Goal: Task Accomplishment & Management: Manage account settings

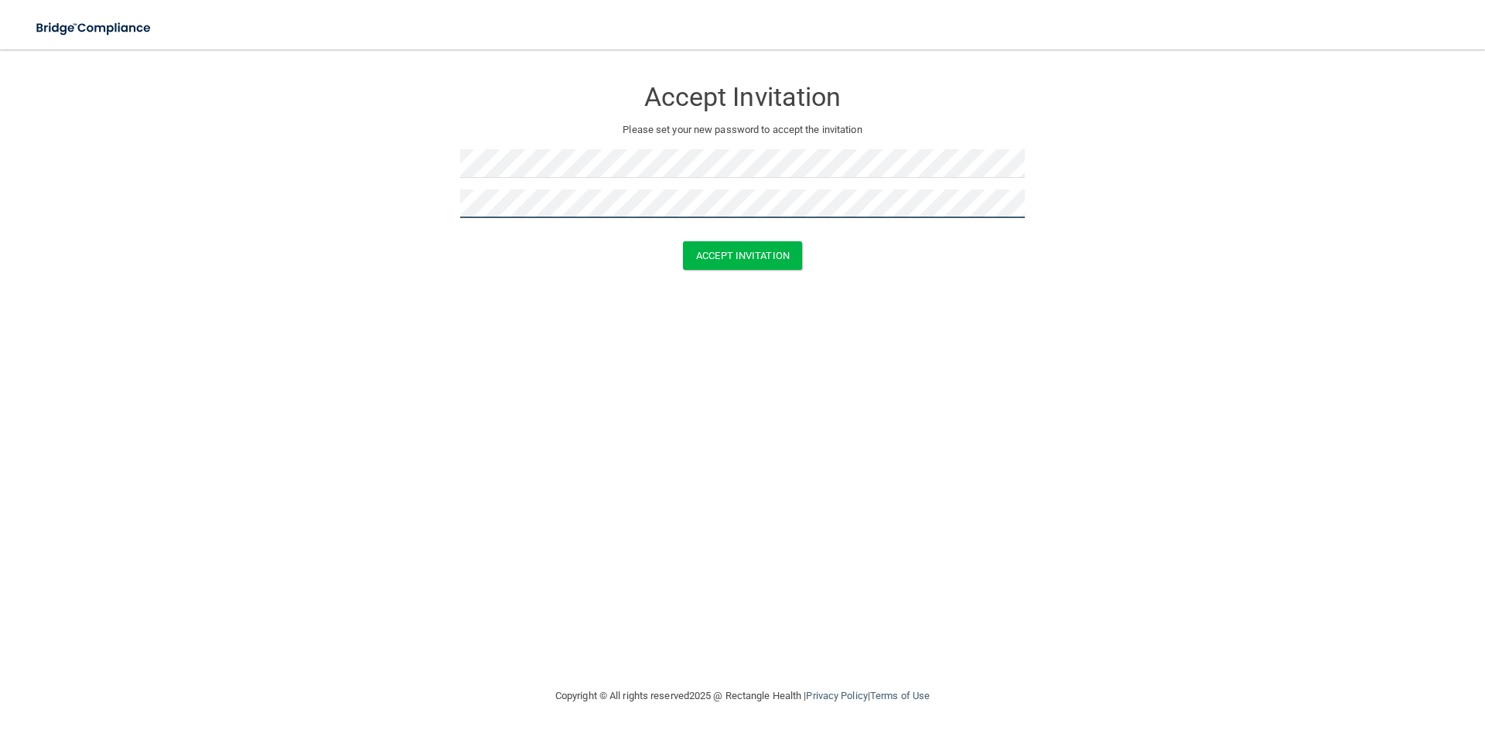
click at [683, 241] on button "Accept Invitation" at bounding box center [742, 255] width 119 height 29
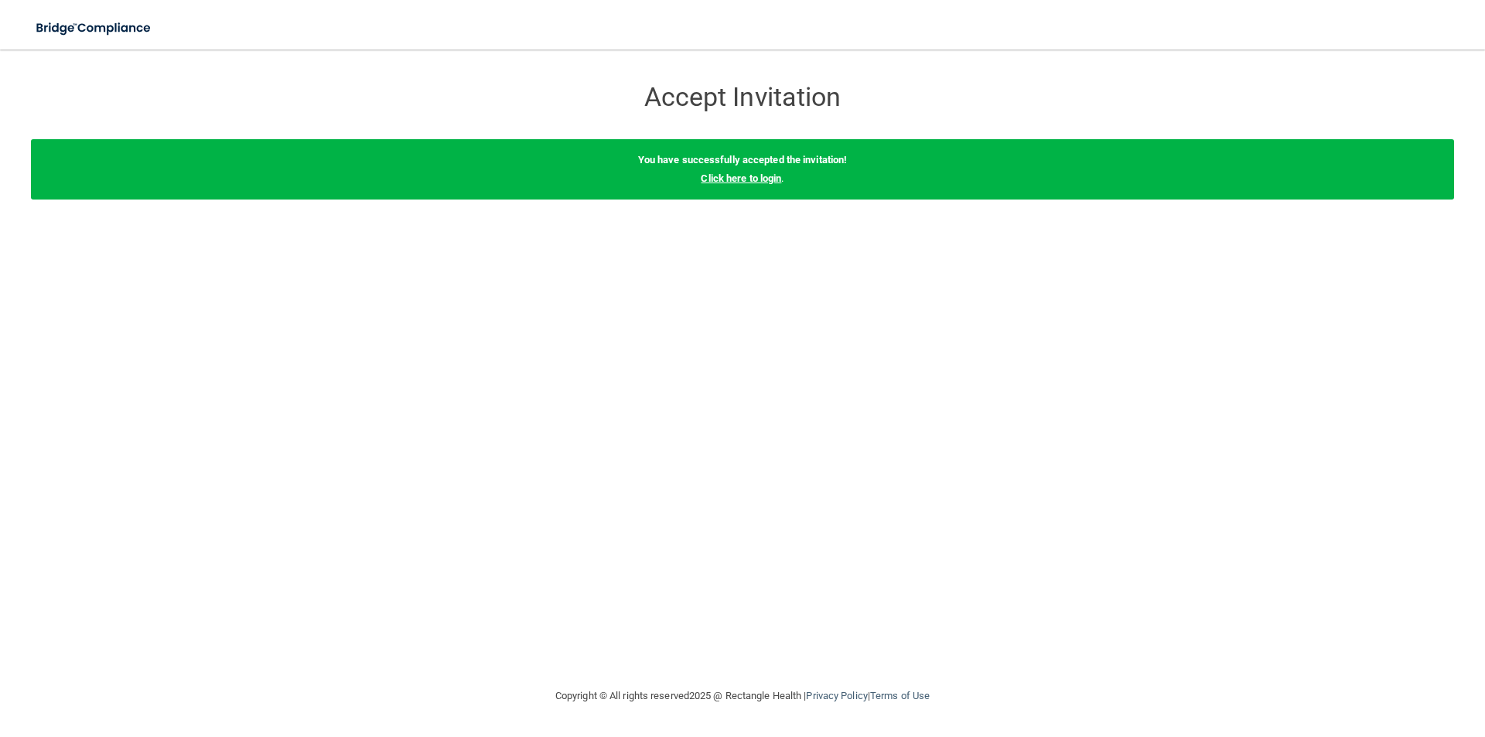
click at [738, 176] on link "Click here to login" at bounding box center [741, 179] width 80 height 12
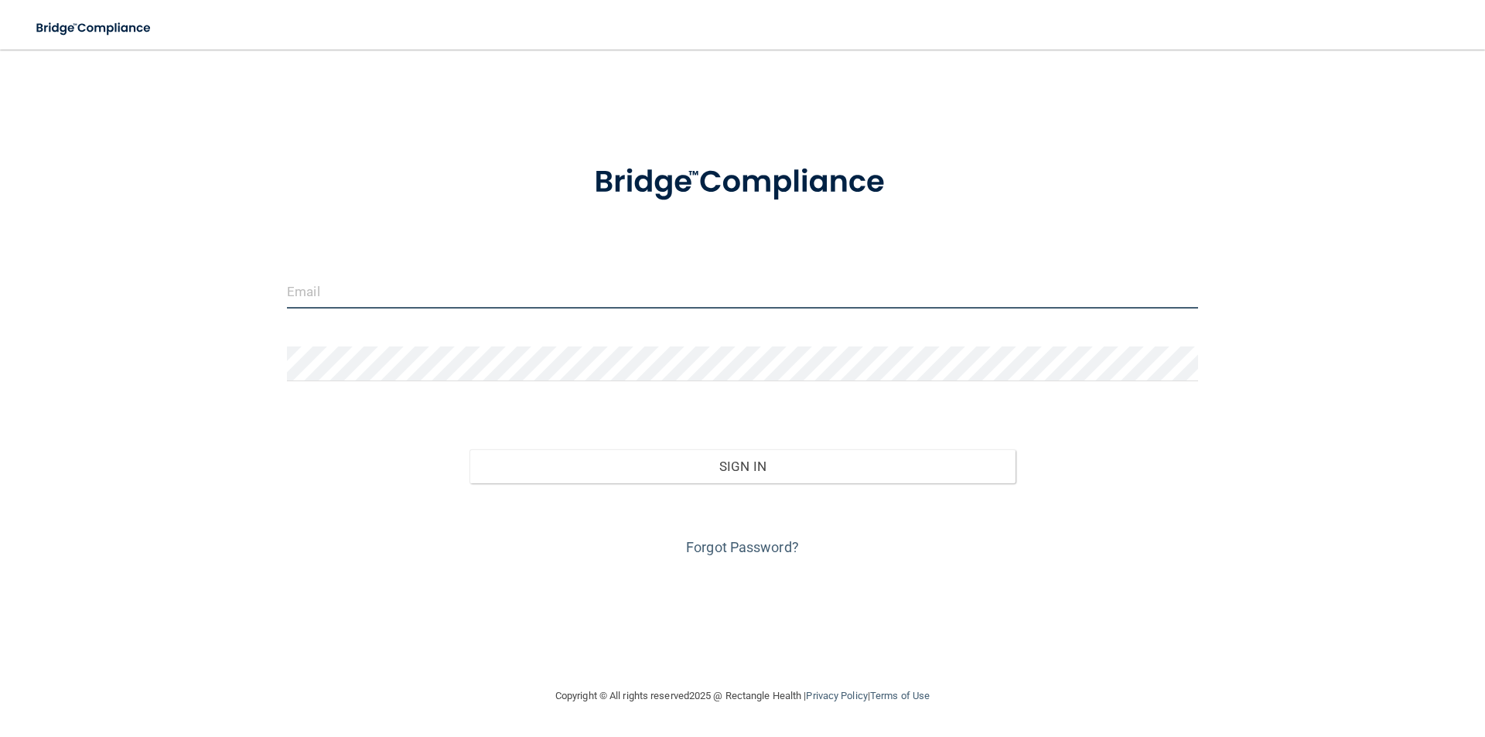
click at [595, 287] on input "email" at bounding box center [742, 291] width 911 height 35
type input "[EMAIL_ADDRESS][DOMAIN_NAME]"
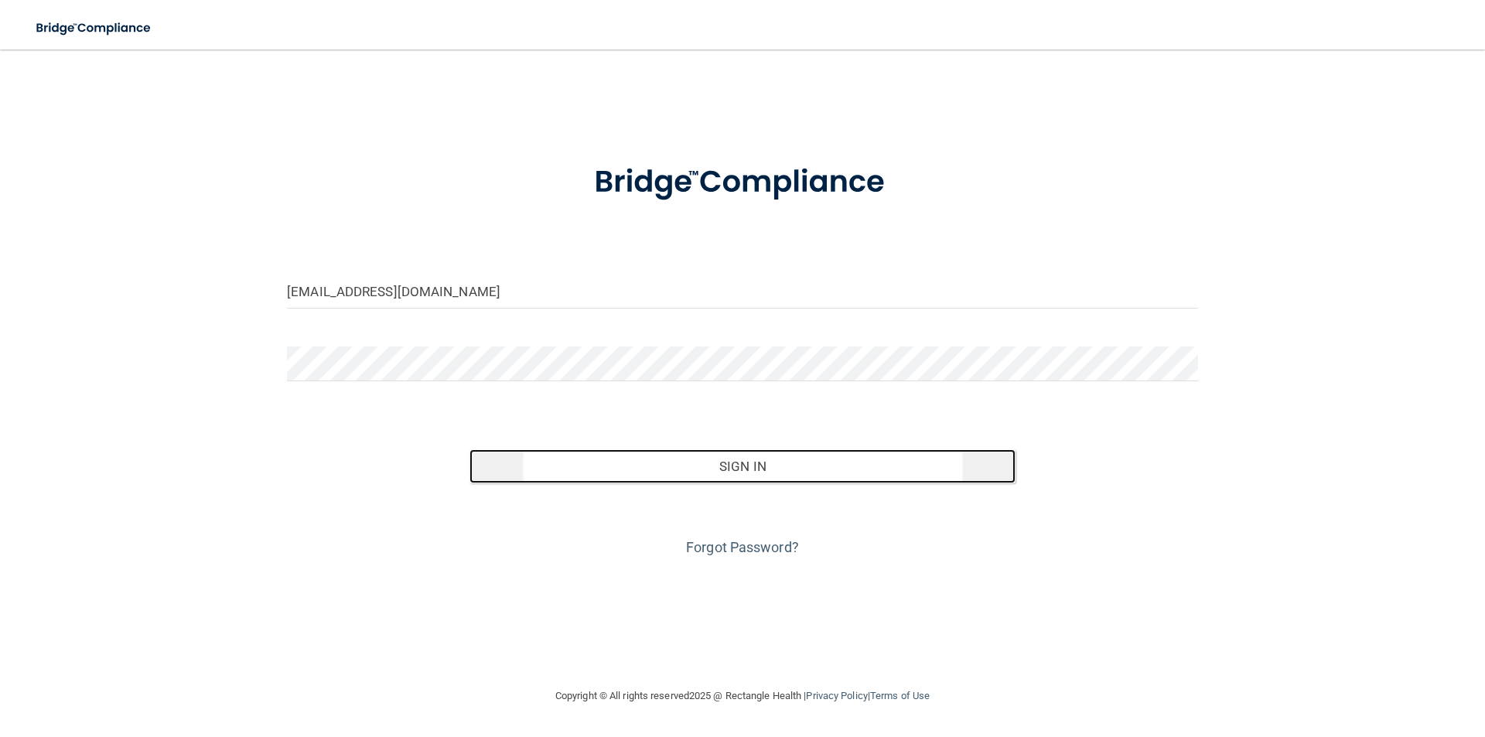
click at [685, 477] on button "Sign In" at bounding box center [743, 466] width 547 height 34
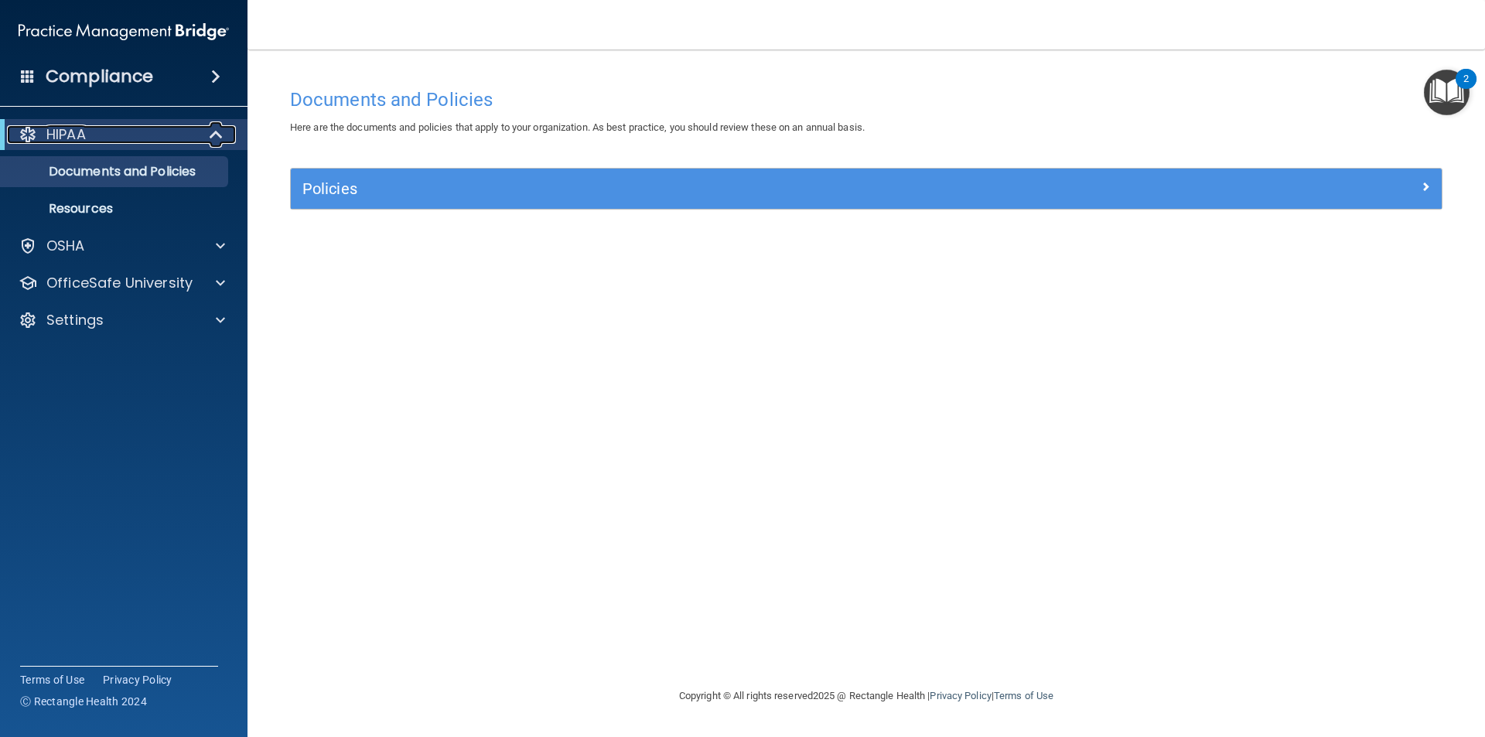
click at [91, 137] on div "HIPAA" at bounding box center [102, 134] width 191 height 19
click at [126, 95] on div "Compliance HIPAA Documents and Policies Report an Incident Business Associates …" at bounding box center [124, 368] width 248 height 737
click at [144, 74] on h4 "Compliance" at bounding box center [100, 77] width 108 height 22
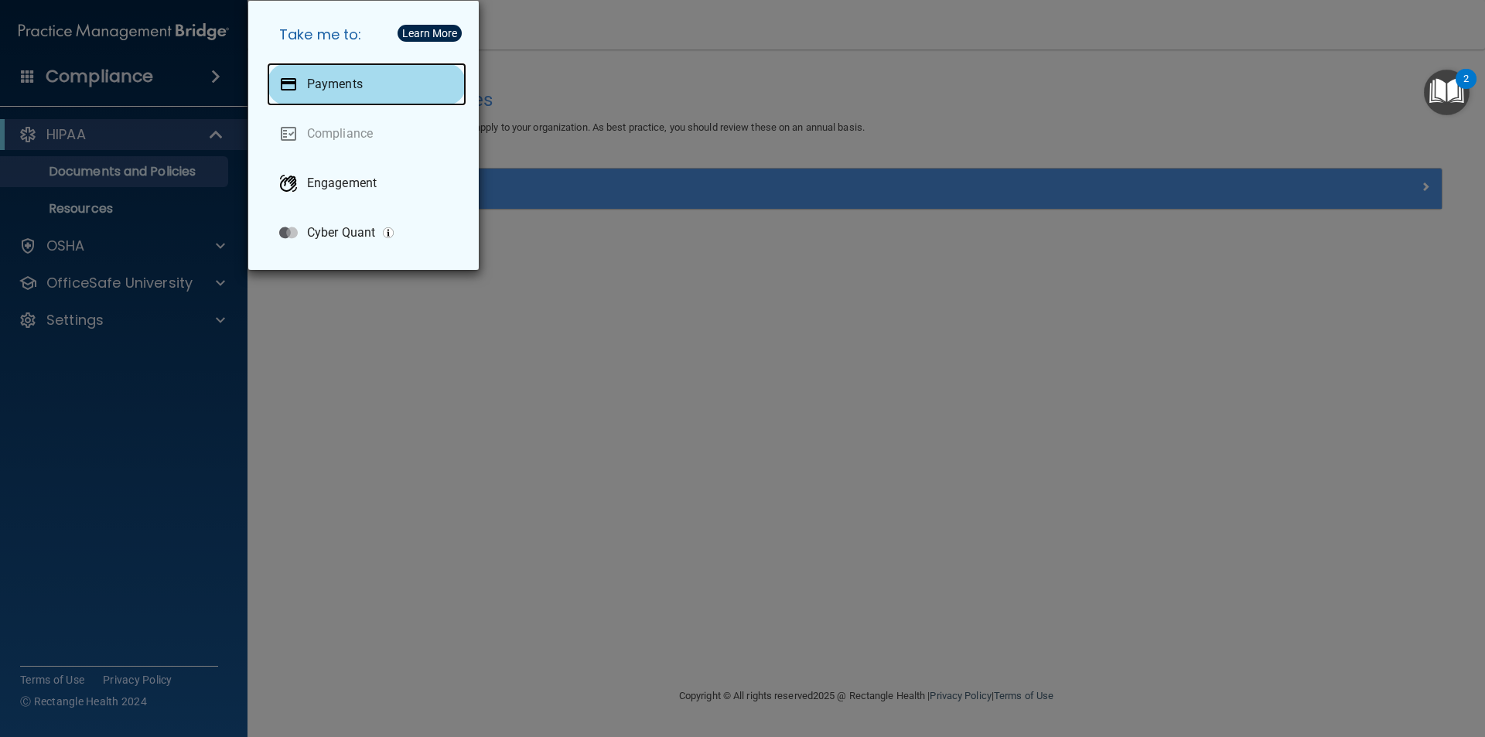
click at [333, 93] on div "Payments" at bounding box center [367, 84] width 200 height 43
click at [548, 391] on div "Take me to: Payments Compliance Engagement Cyber Quant" at bounding box center [742, 368] width 1485 height 737
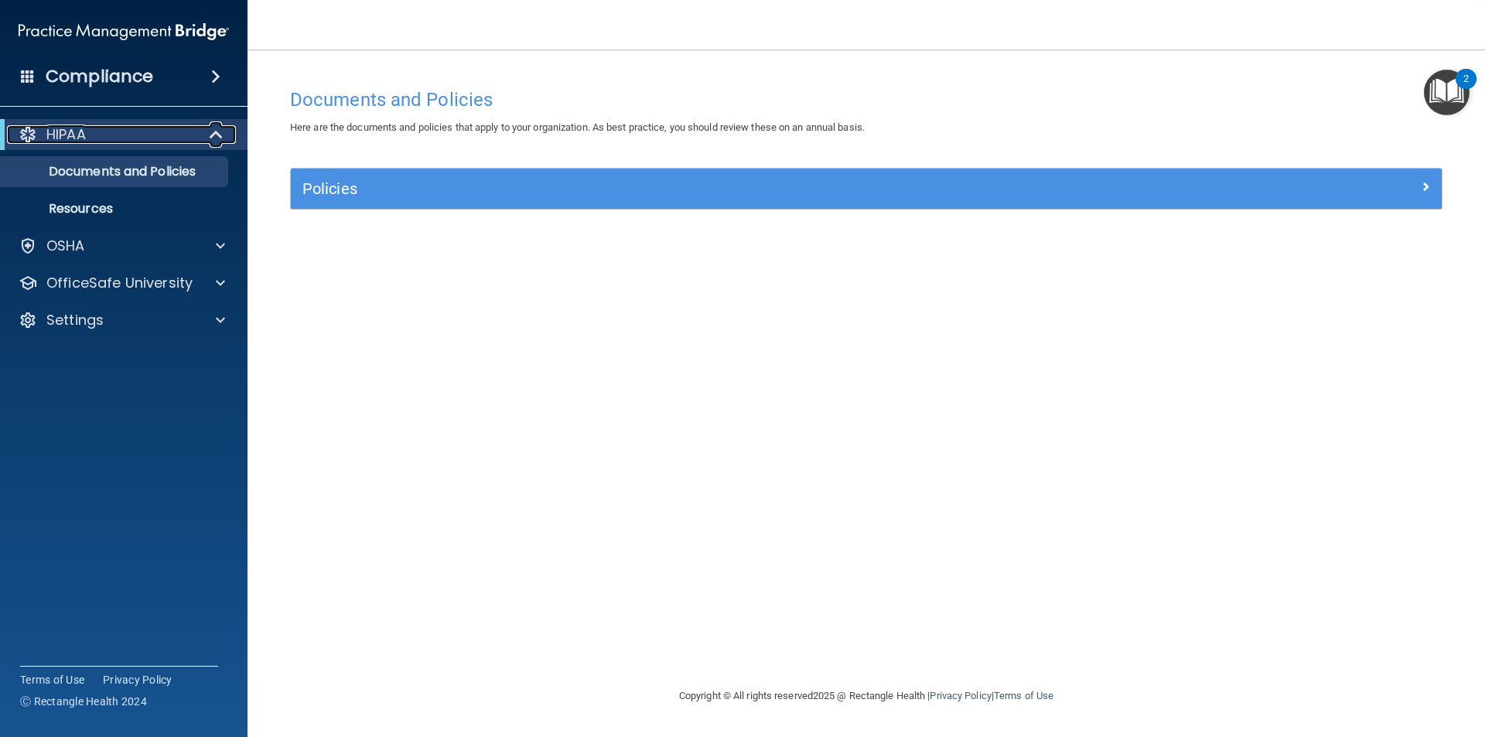
click at [194, 132] on div "HIPAA" at bounding box center [102, 134] width 191 height 19
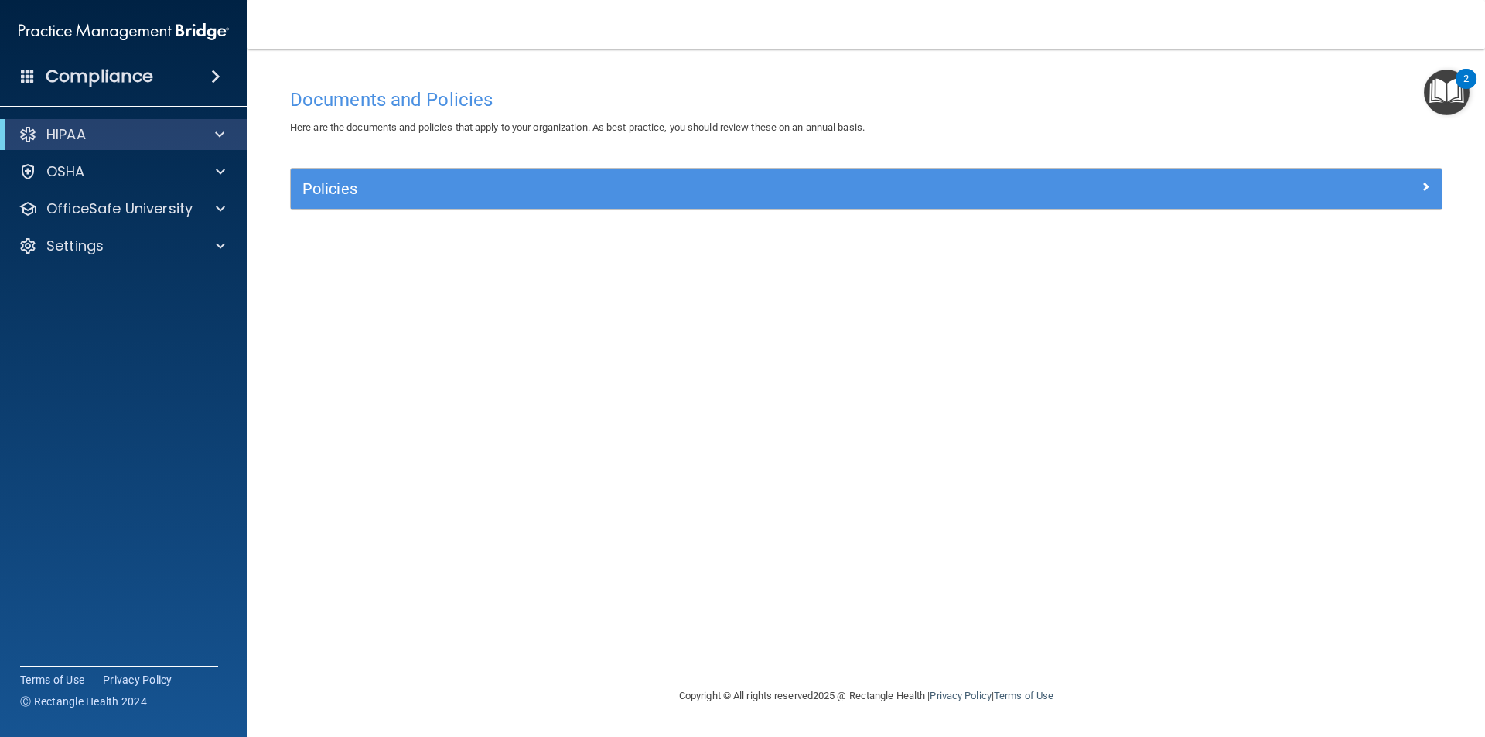
click at [207, 67] on div "Compliance" at bounding box center [124, 77] width 248 height 34
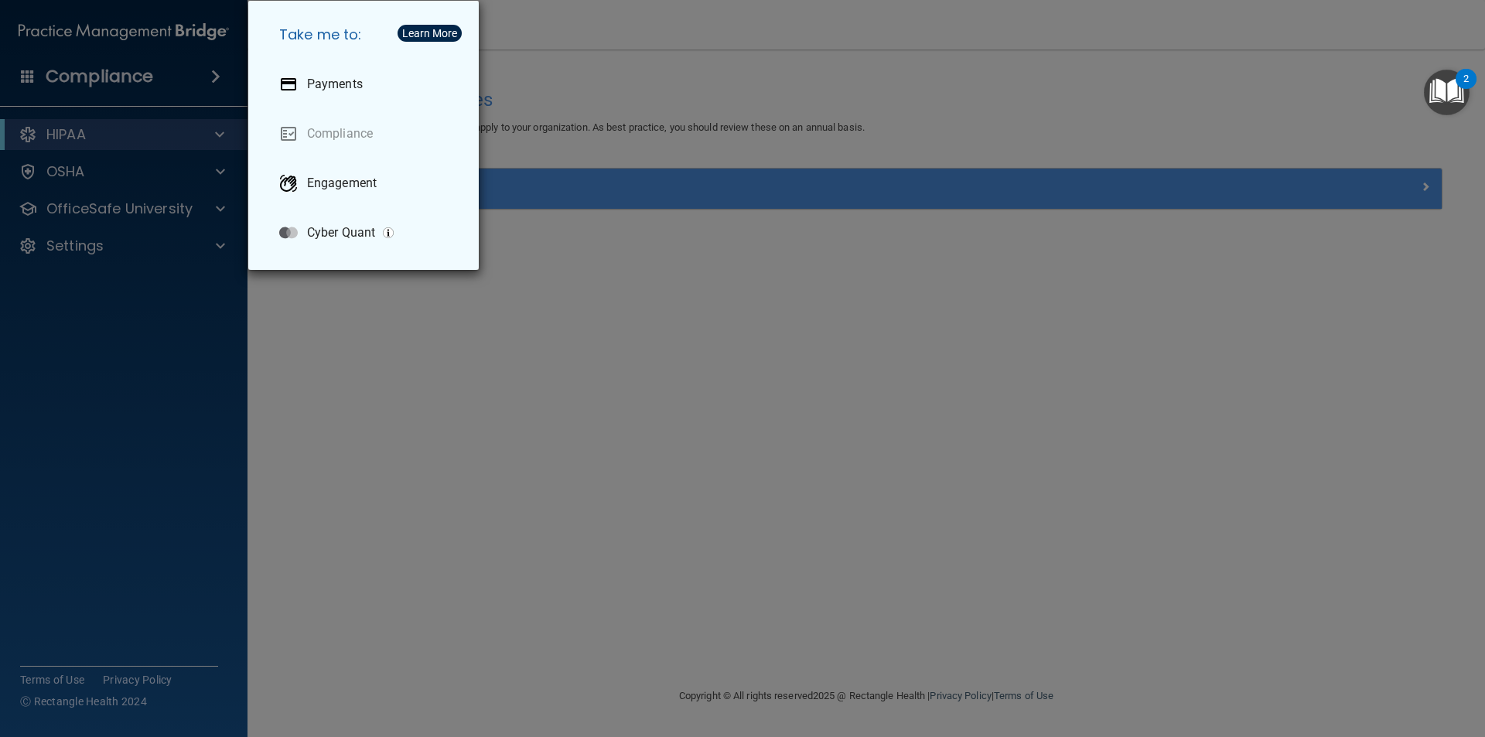
click at [515, 323] on div "Take me to: Payments Compliance Engagement Cyber Quant" at bounding box center [742, 368] width 1485 height 737
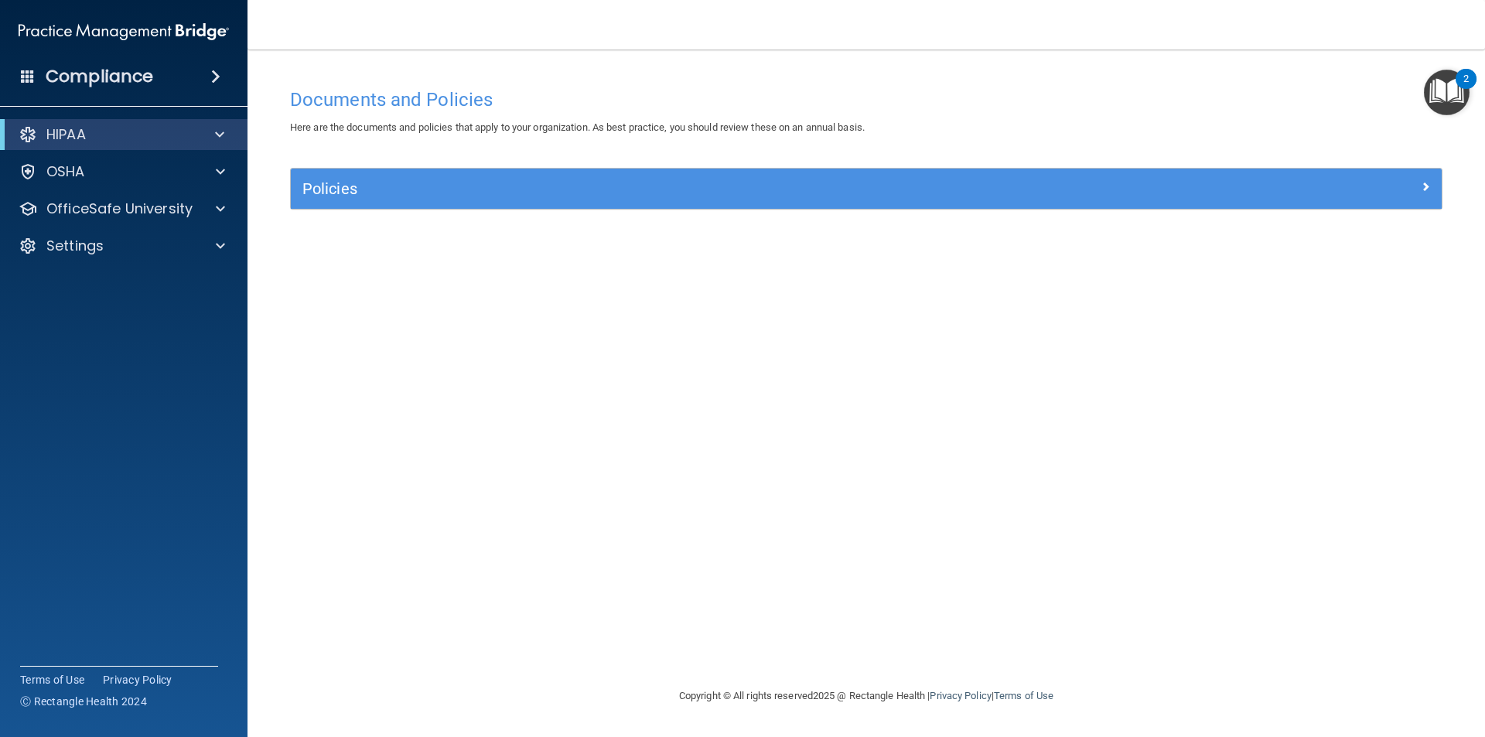
click at [199, 84] on div "Compliance" at bounding box center [124, 77] width 248 height 34
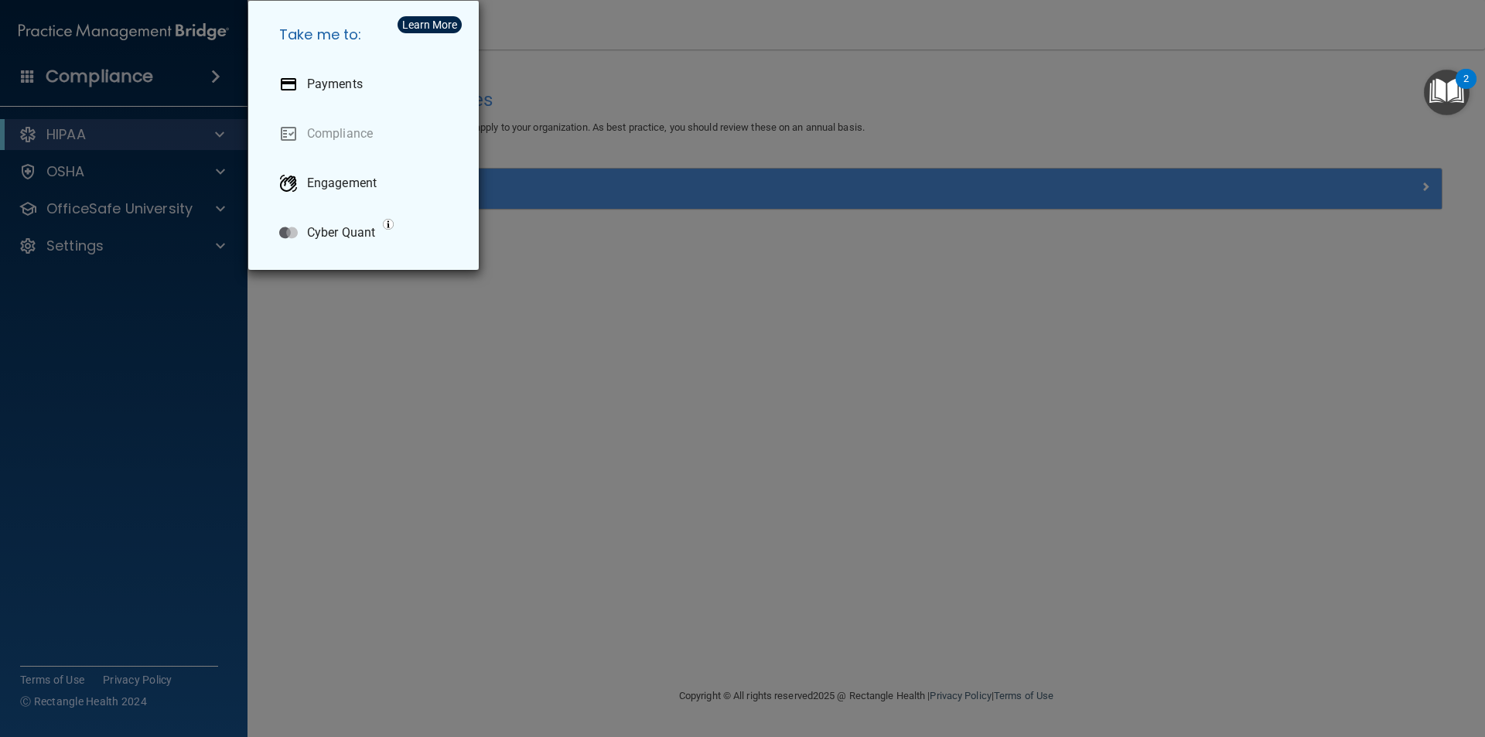
click at [199, 84] on div "Take me to: Payments Compliance Engagement Cyber Quant" at bounding box center [742, 368] width 1485 height 737
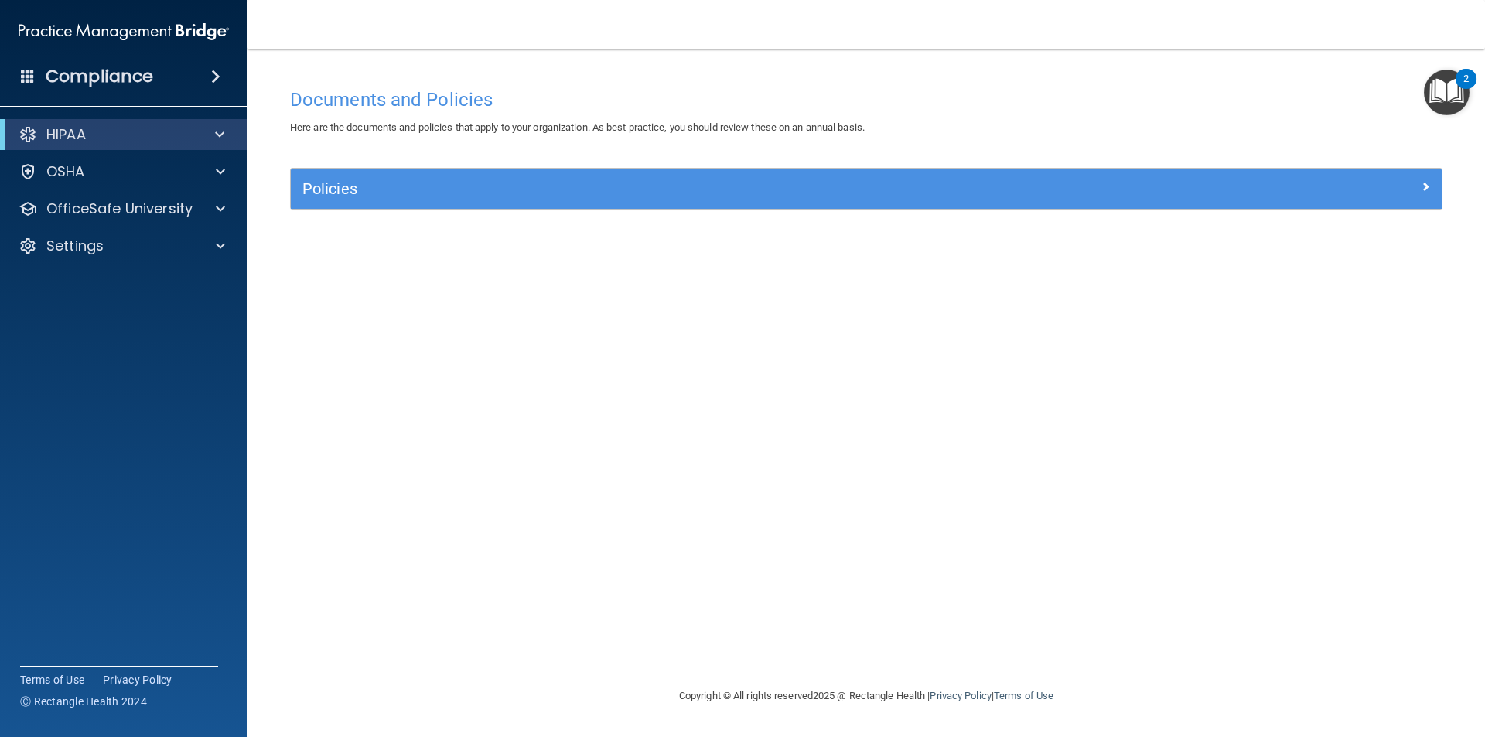
click at [183, 63] on div "Compliance" at bounding box center [124, 77] width 248 height 34
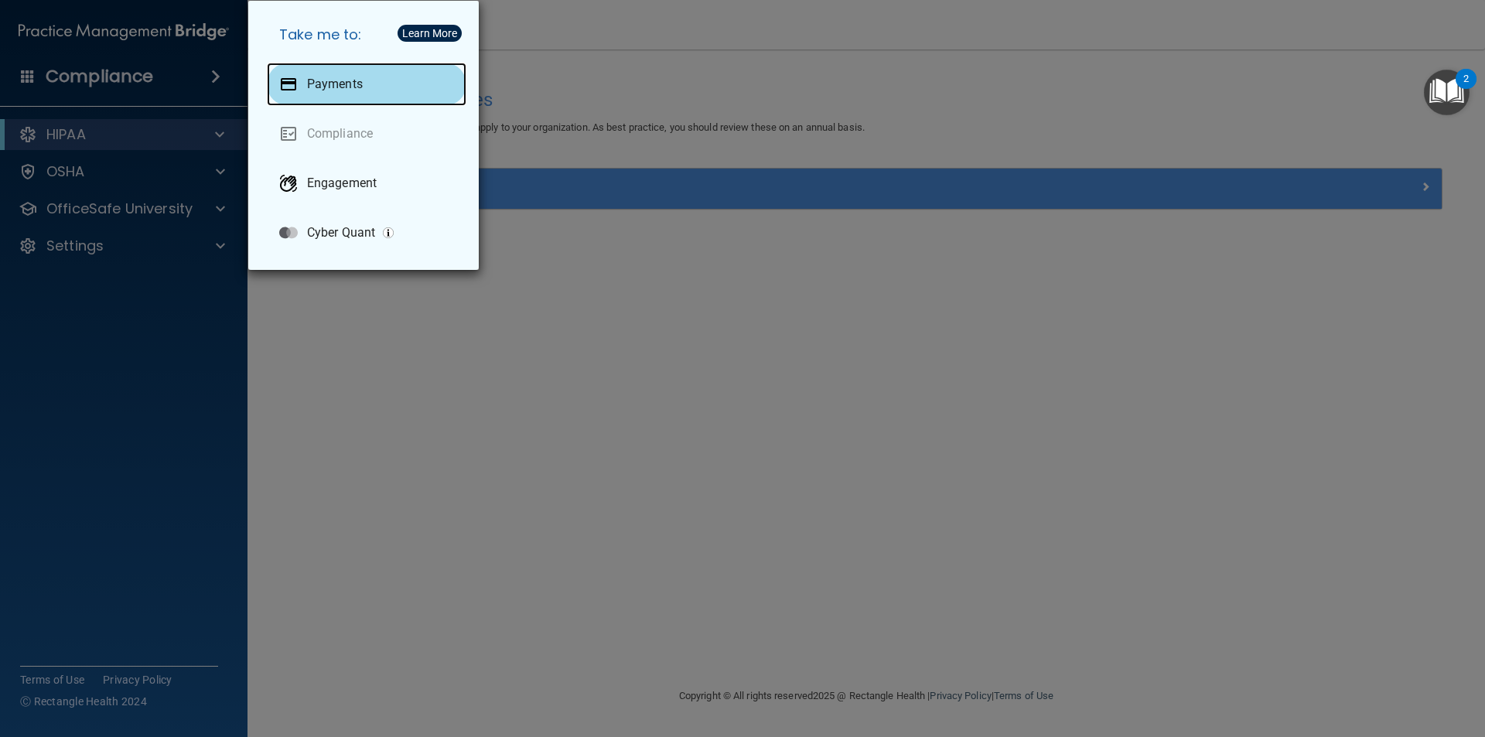
click at [345, 82] on p "Payments" at bounding box center [335, 84] width 56 height 15
click at [348, 399] on div "Take me to: Payments Compliance Engagement Cyber Quant" at bounding box center [742, 368] width 1485 height 737
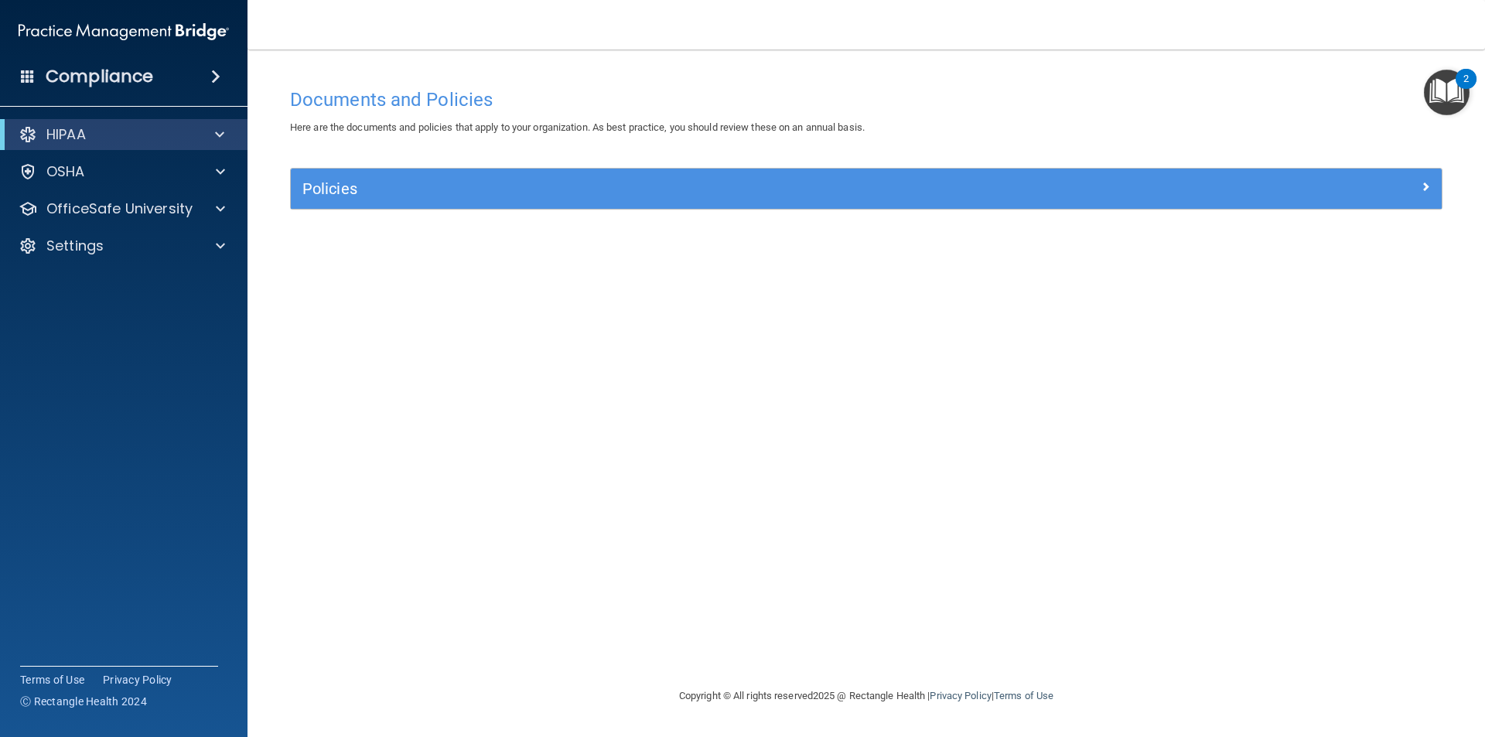
click at [1455, 87] on img "Open Resource Center, 2 new notifications" at bounding box center [1447, 93] width 46 height 46
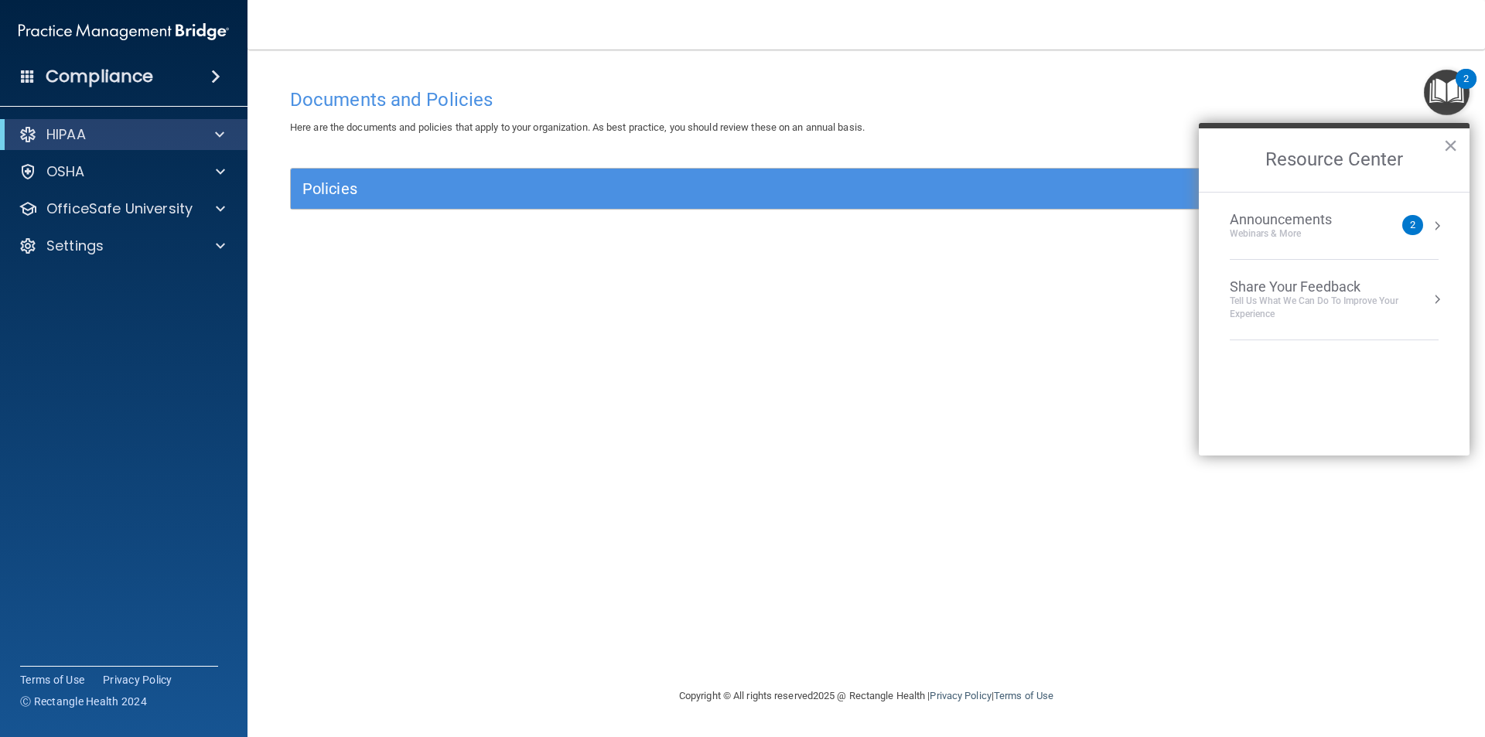
click at [1315, 251] on li "Announcements Webinars & More 2" at bounding box center [1334, 226] width 209 height 67
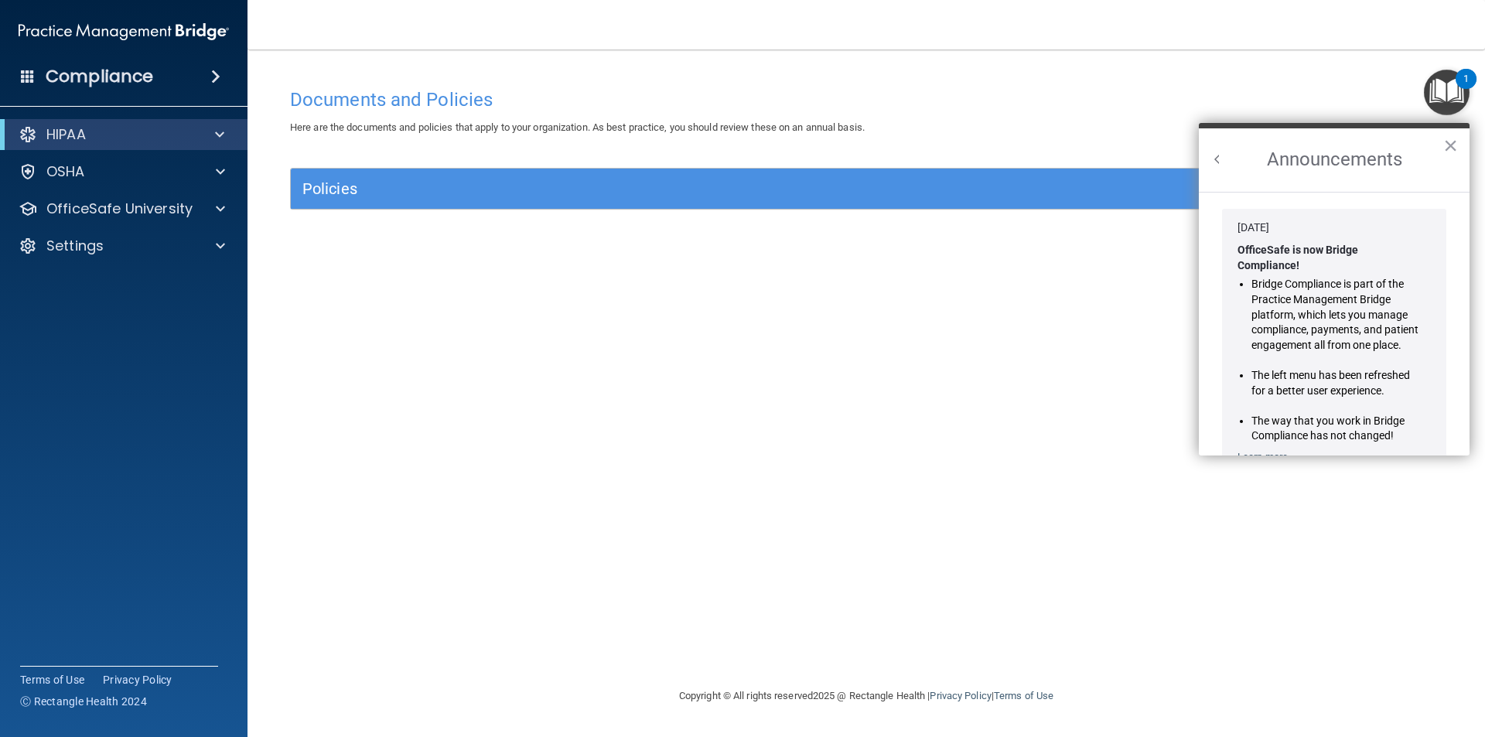
scroll to position [272, 0]
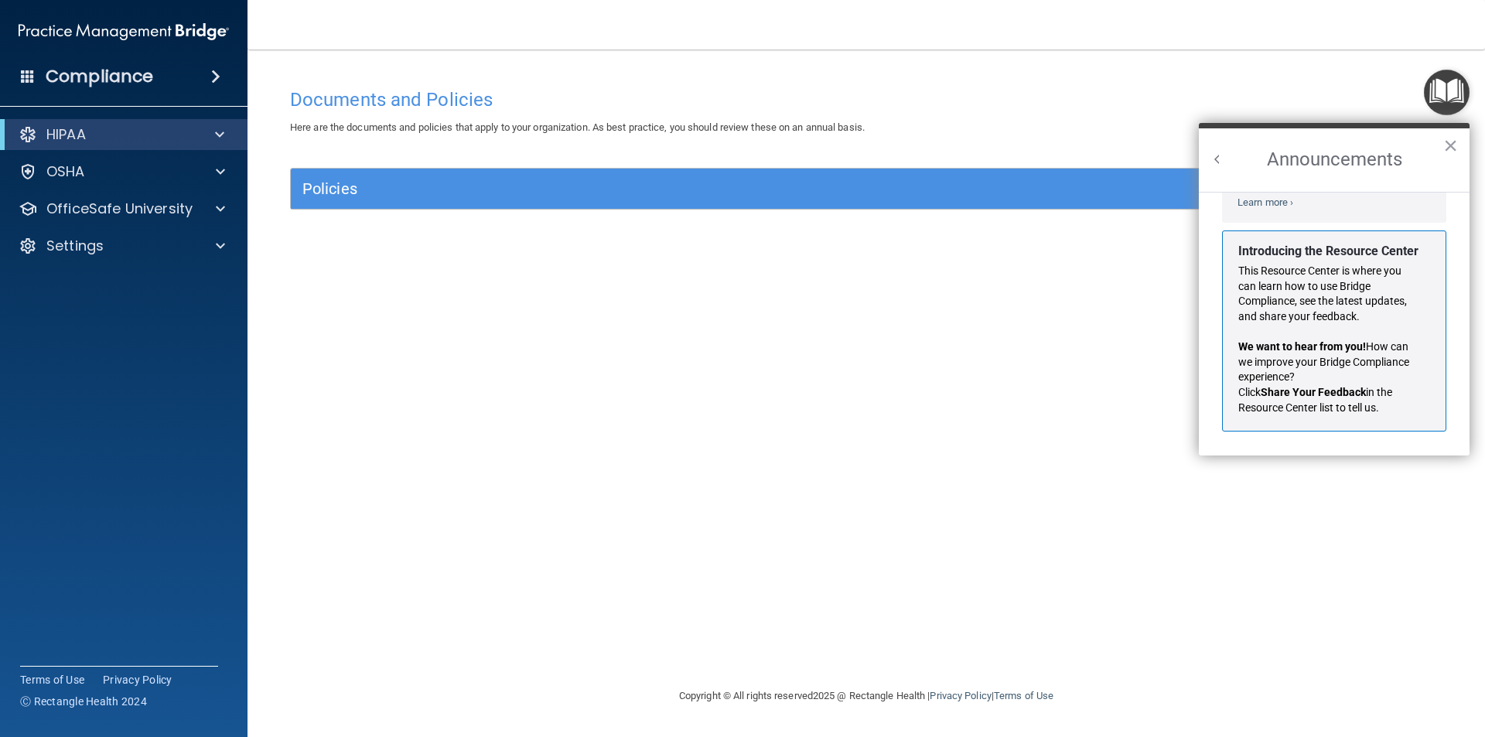
click at [1459, 149] on h2 "Announcements" at bounding box center [1334, 159] width 271 height 63
click at [1455, 142] on button "×" at bounding box center [1451, 145] width 15 height 25
